Goal: Information Seeking & Learning: Understand process/instructions

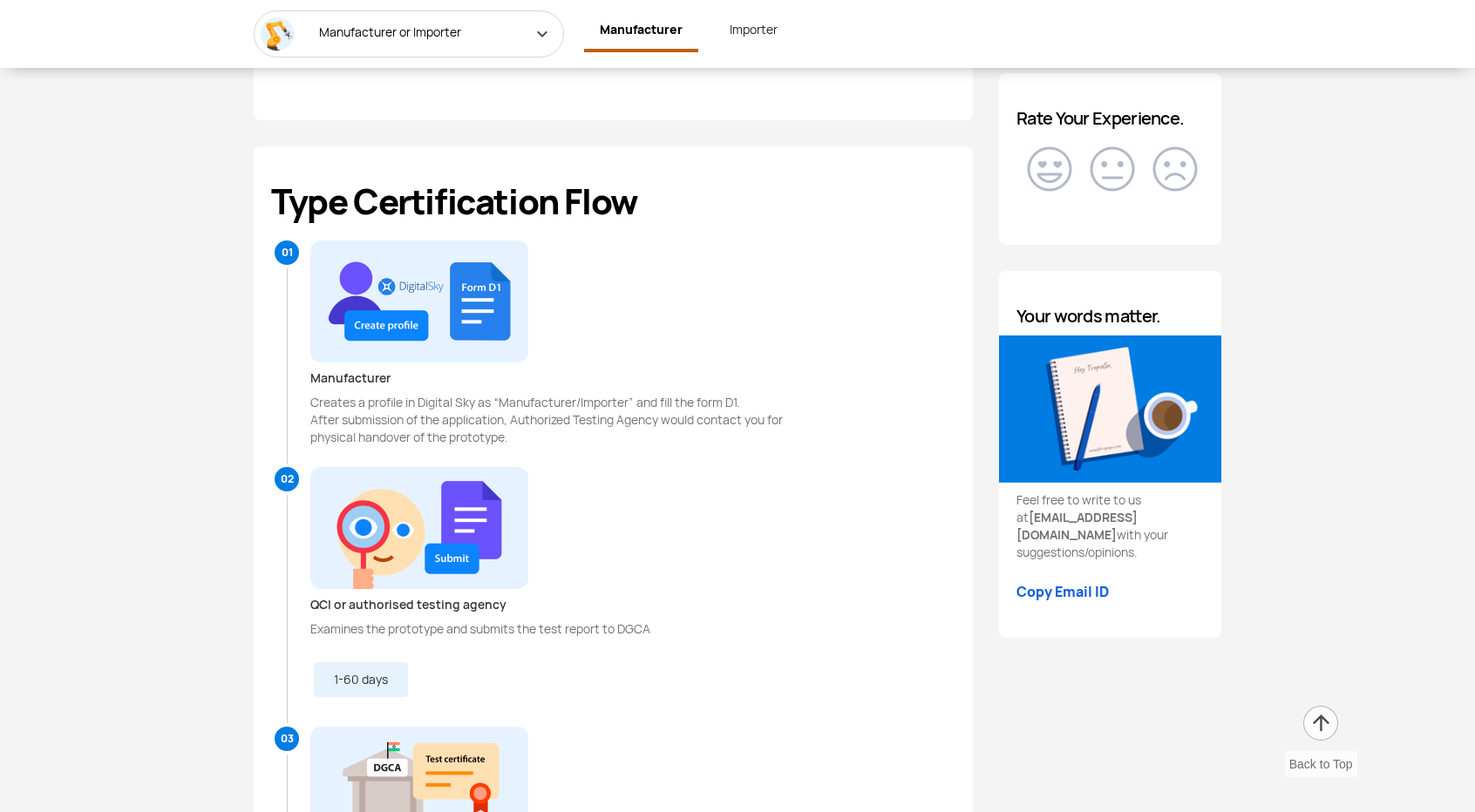
scroll to position [2138, 0]
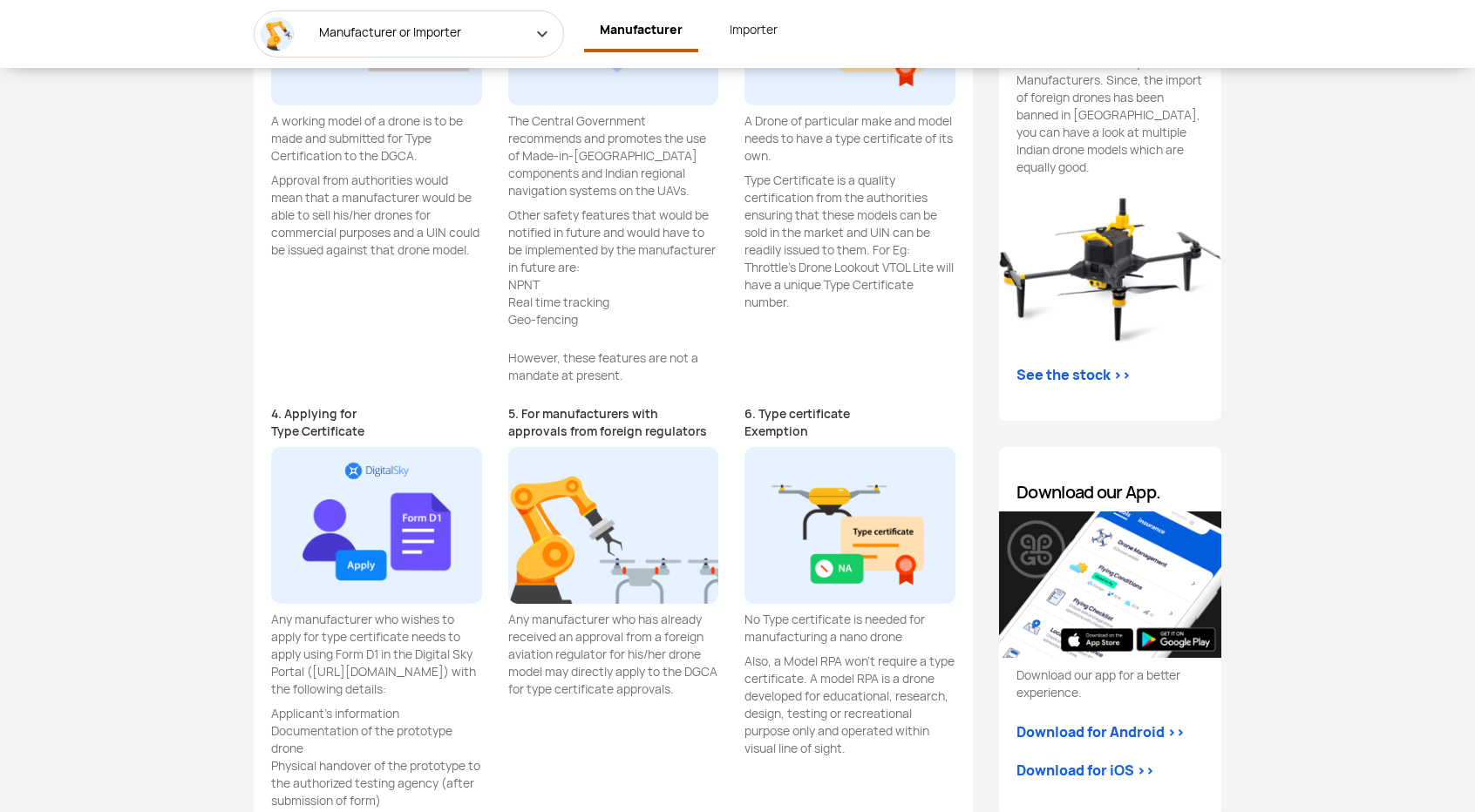
scroll to position [1442, 0]
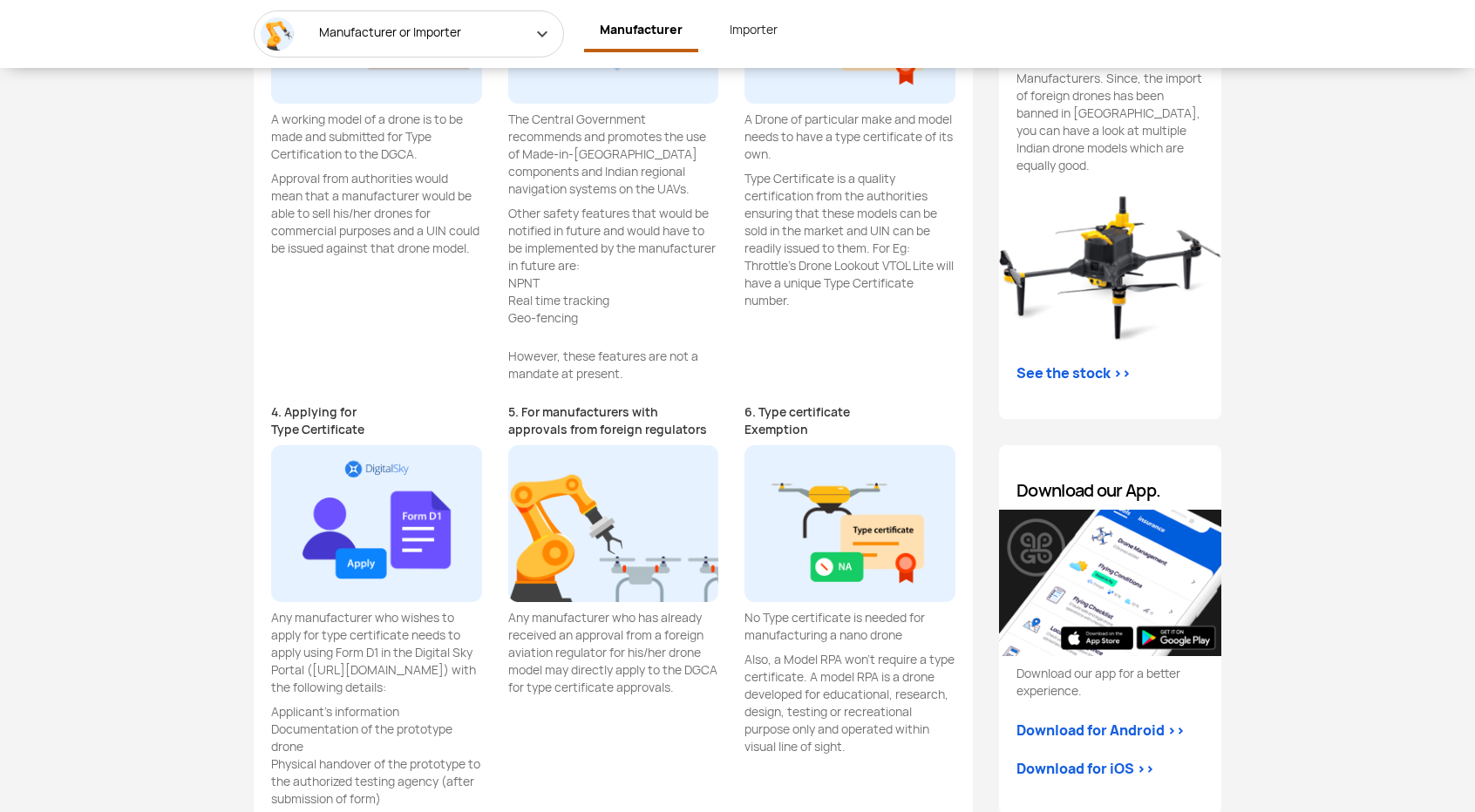
click at [760, 30] on link "Importer" at bounding box center [753, 29] width 79 height 38
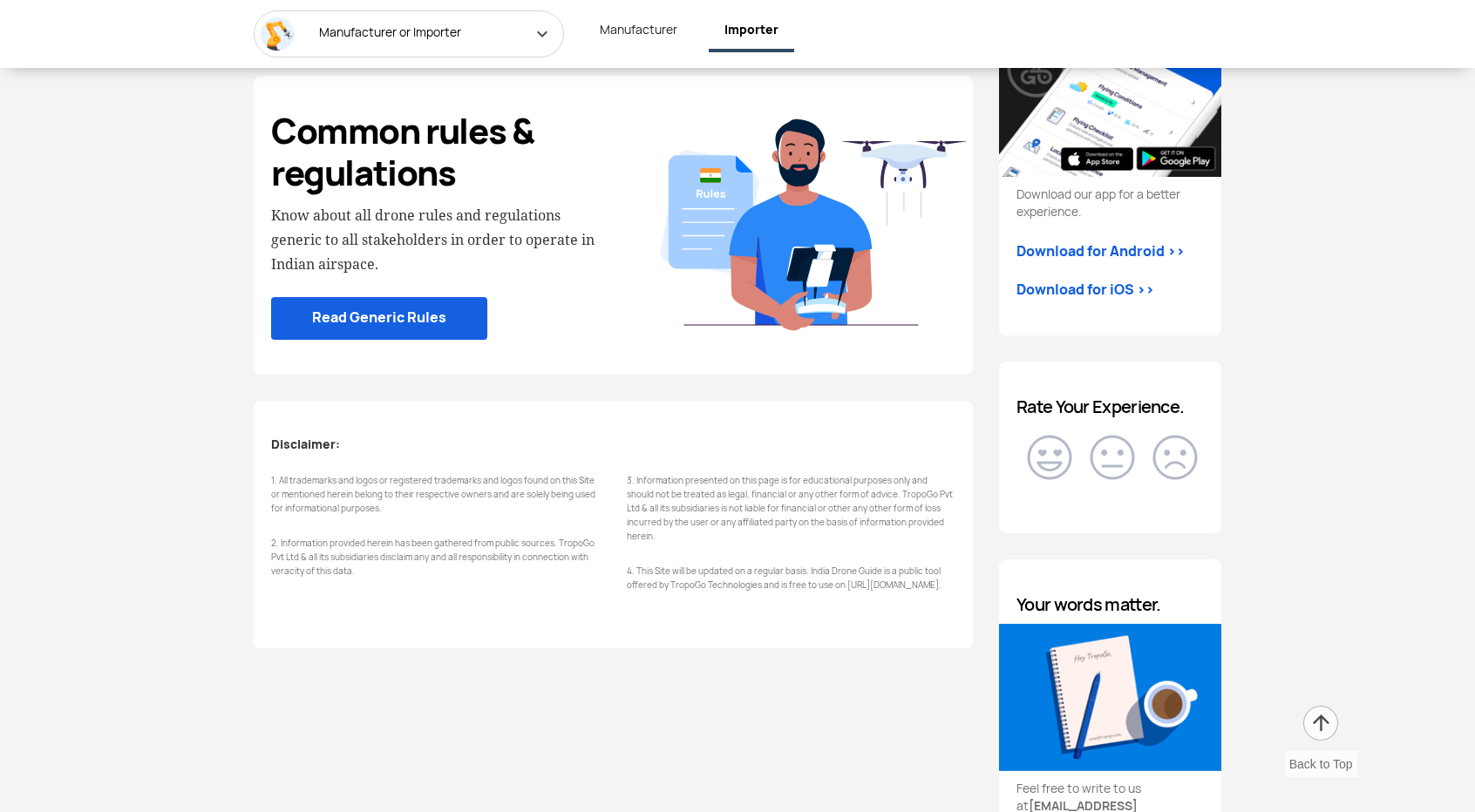
scroll to position [1894, 0]
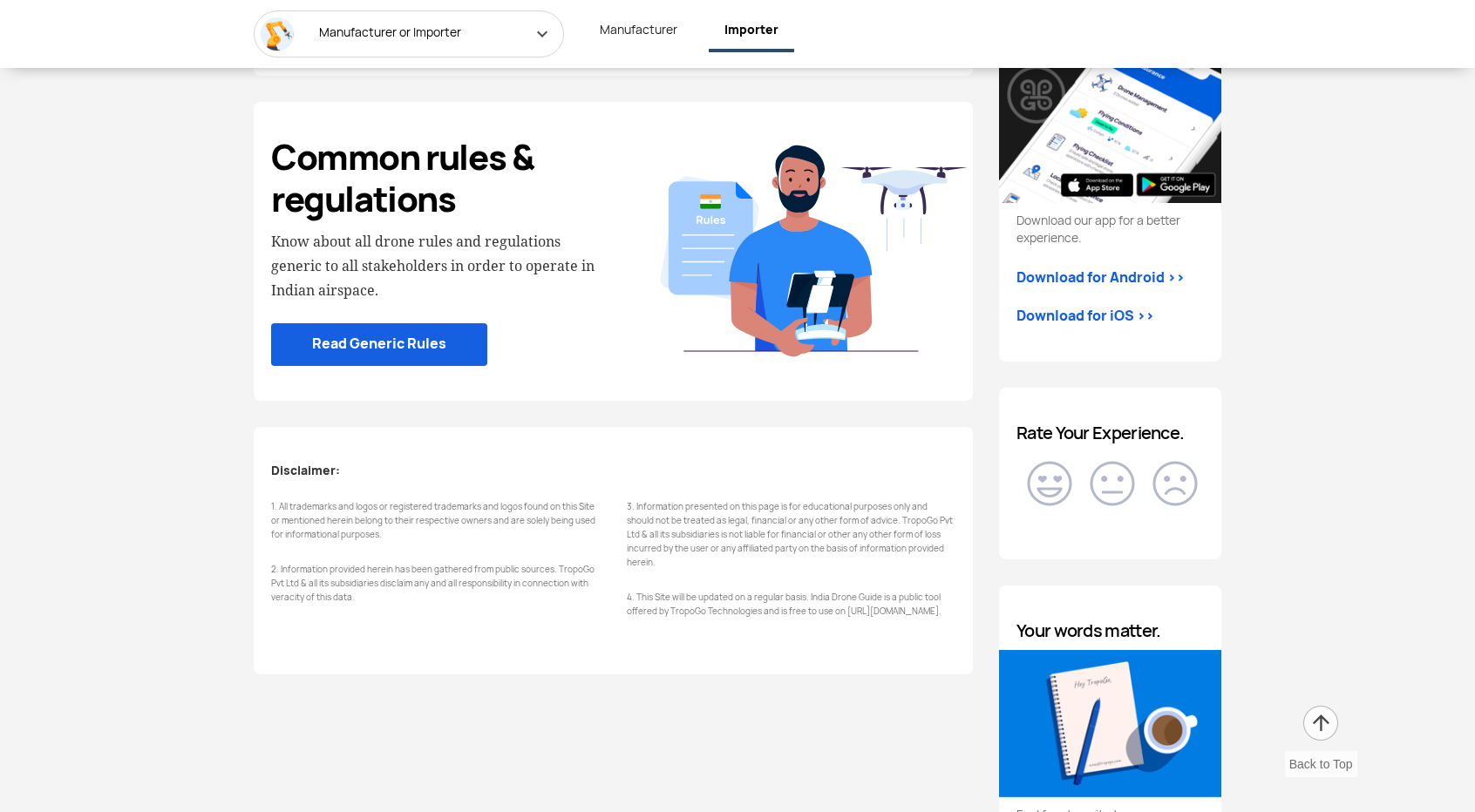
click at [437, 353] on link "Read Generic Rules" at bounding box center [379, 345] width 217 height 43
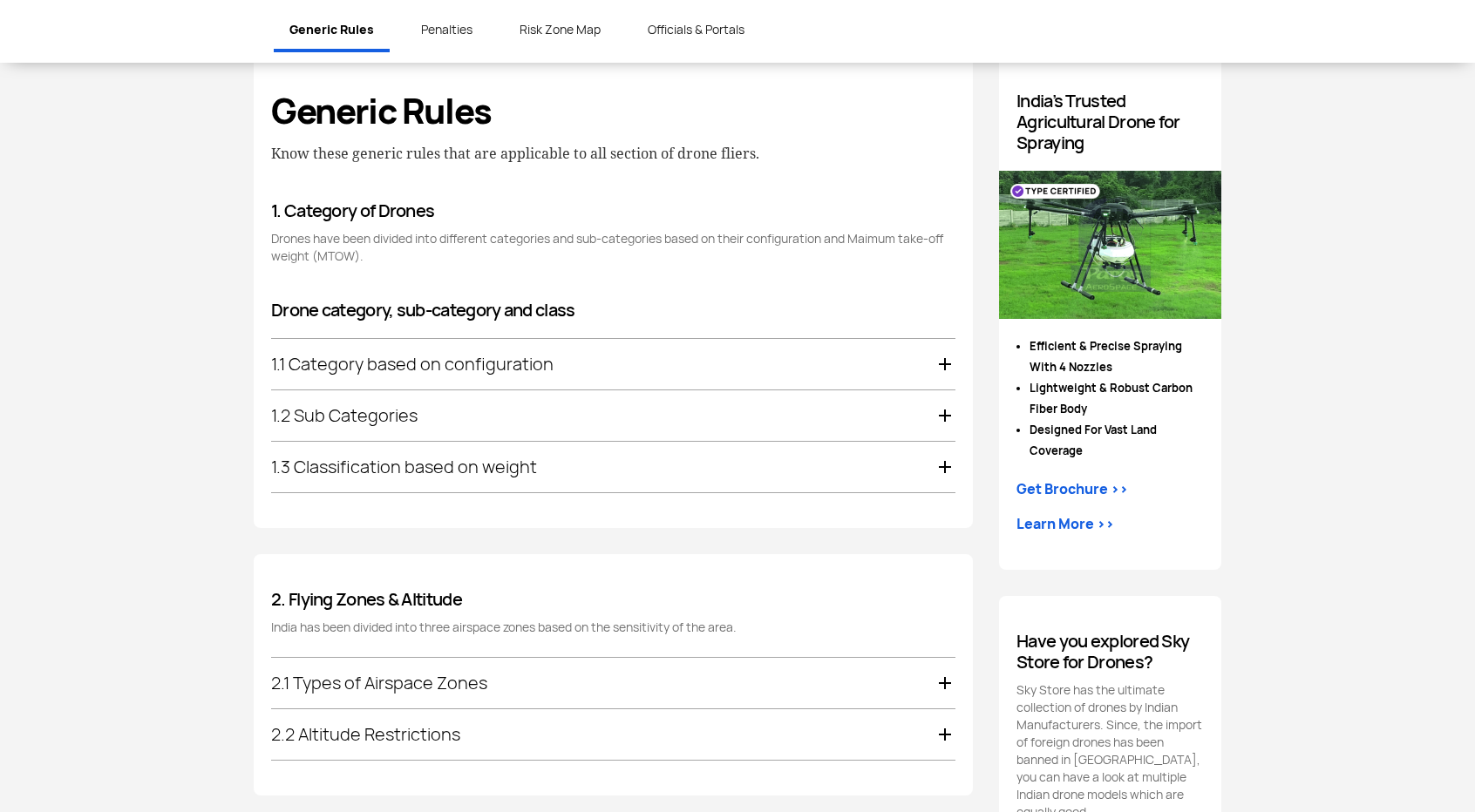
scroll to position [861, 0]
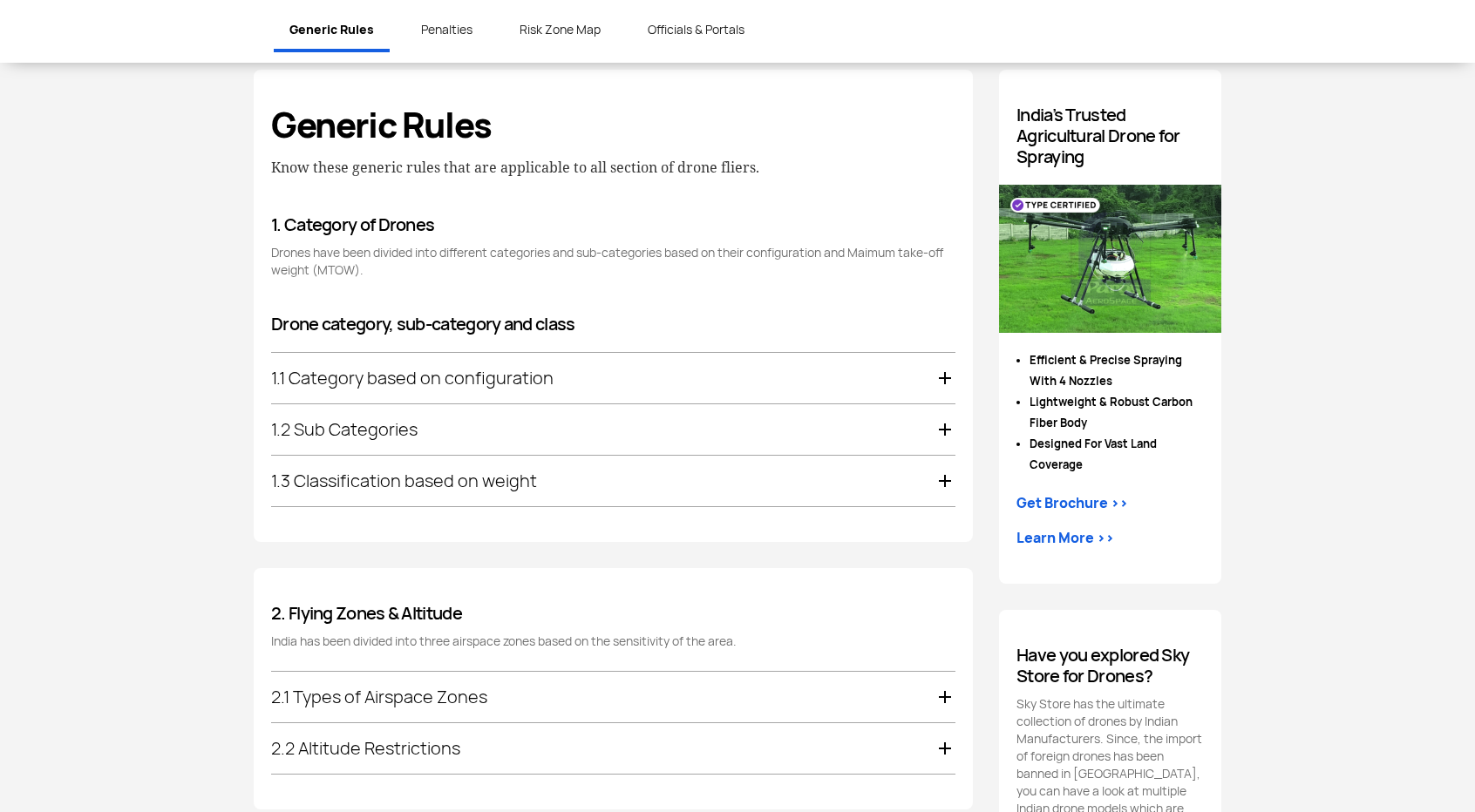
drag, startPoint x: 437, startPoint y: 353, endPoint x: 498, endPoint y: 369, distance: 63.1
click at [498, 369] on div "1.1 Category based on configuration" at bounding box center [614, 378] width 684 height 51
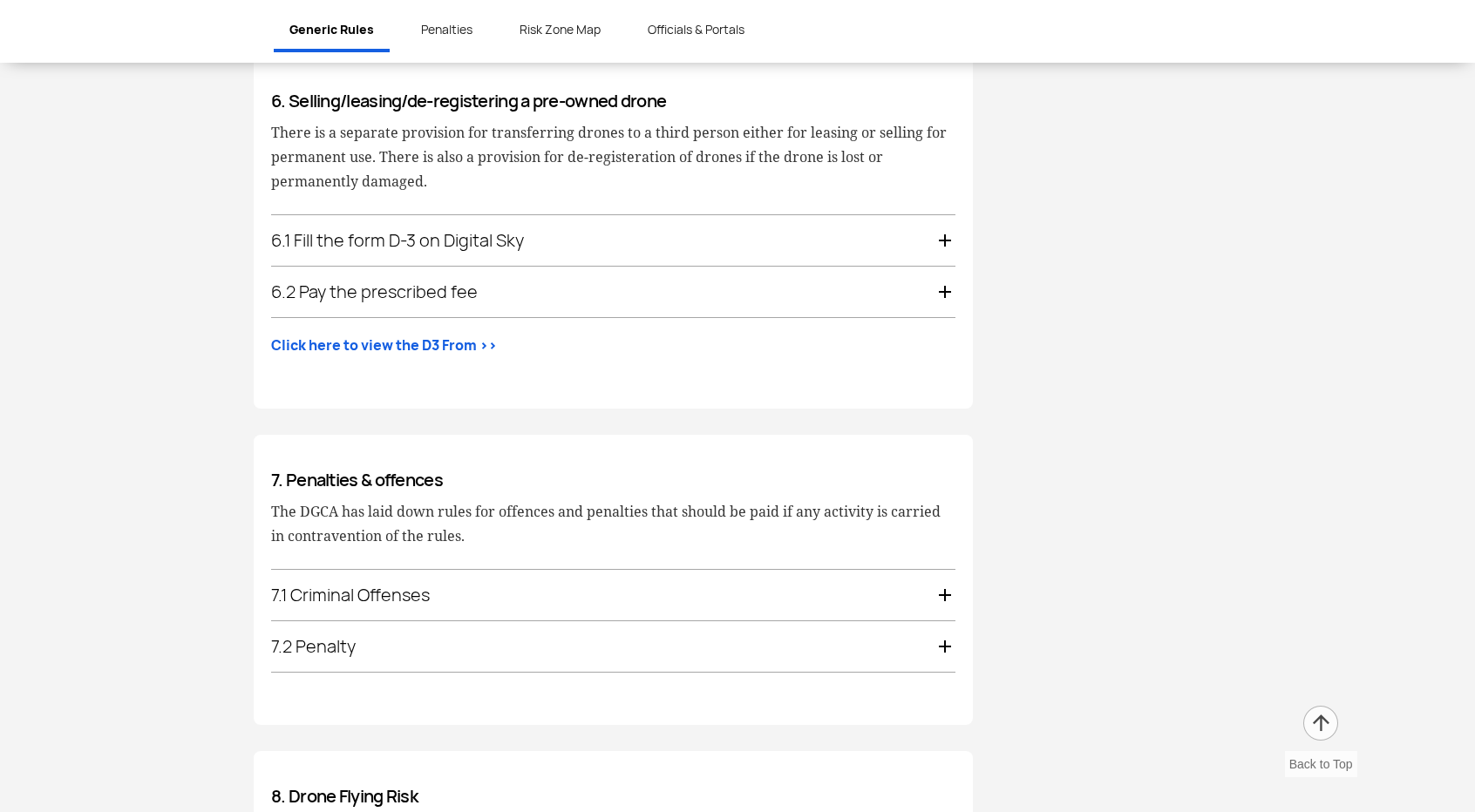
scroll to position [3947, 0]
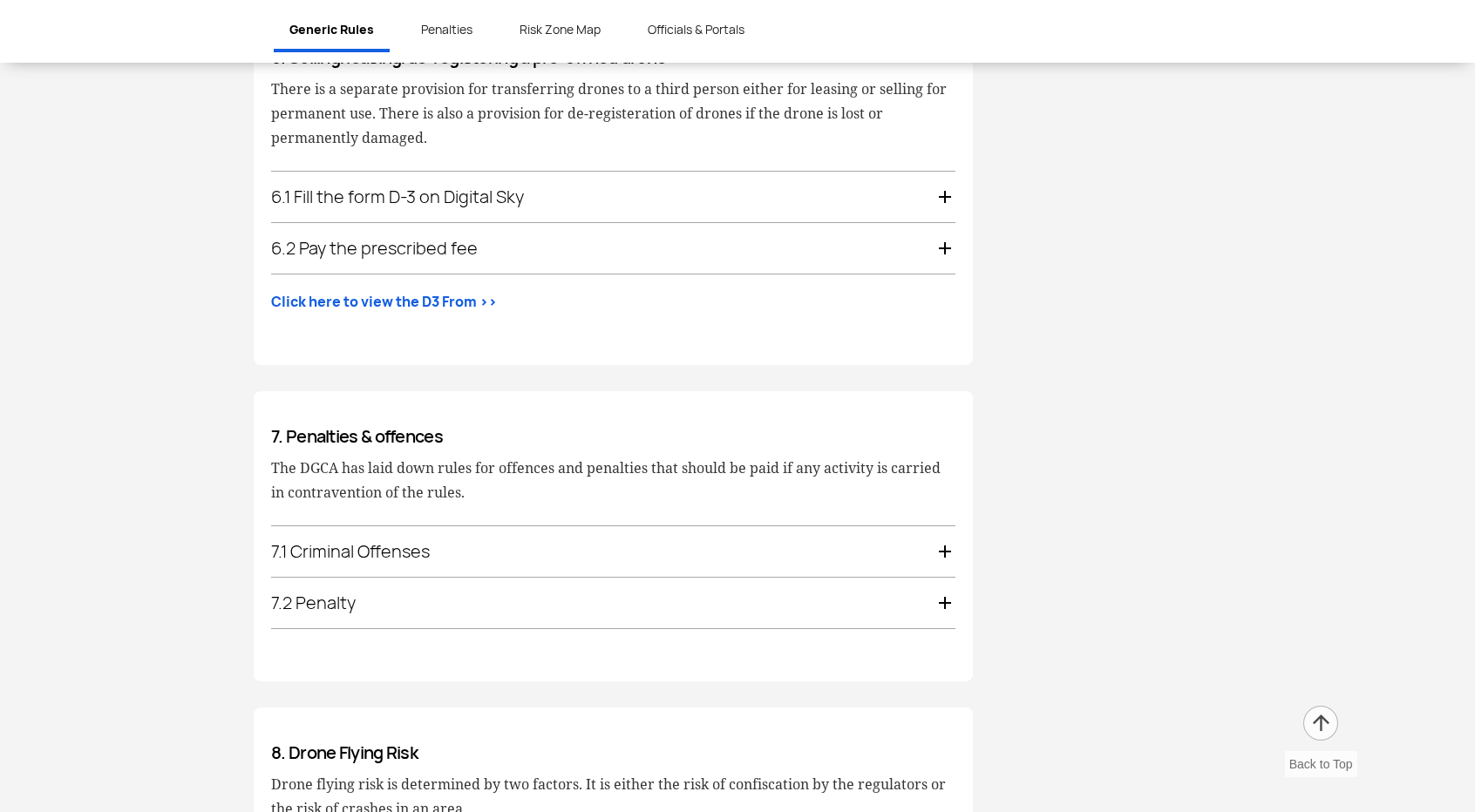
click at [633, 176] on div "6.1 Fill the form D-3 on Digital Sky" at bounding box center [614, 197] width 684 height 51
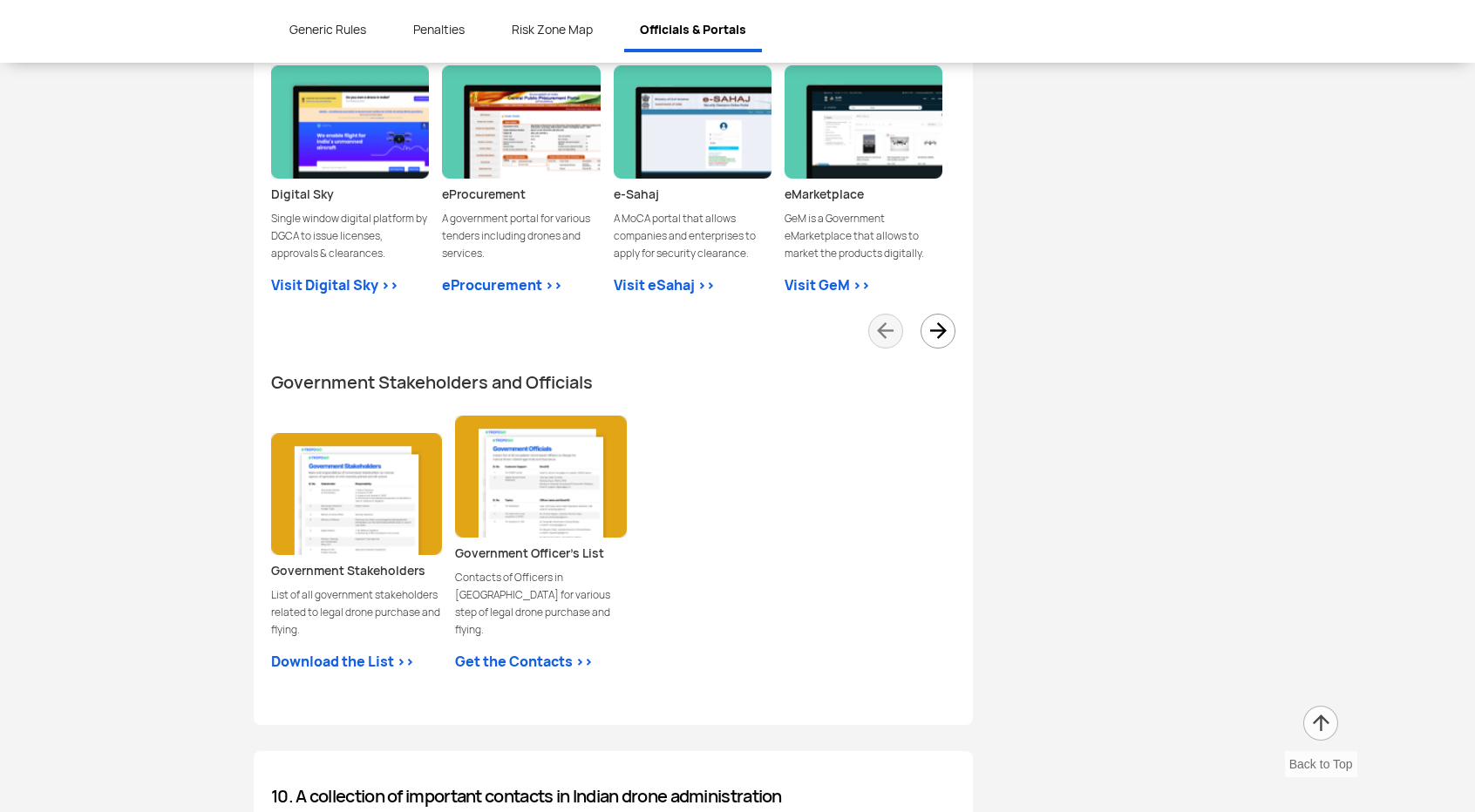
scroll to position [5129, 0]
